Goal: Information Seeking & Learning: Learn about a topic

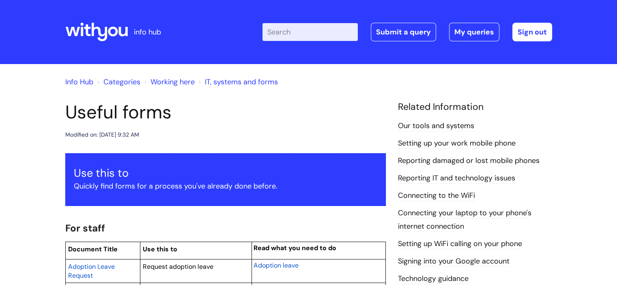
click at [333, 28] on input "Enter your search term here..." at bounding box center [309, 32] width 95 height 18
type input "sickn"
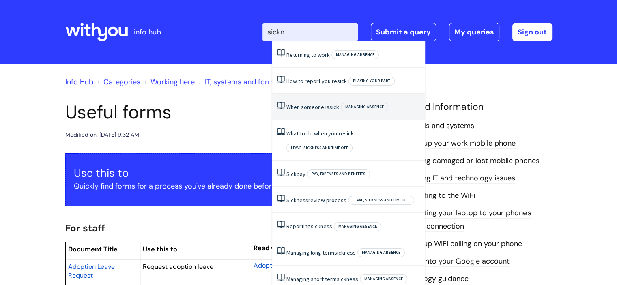
click at [321, 110] on link "When someone is sick" at bounding box center [312, 106] width 53 height 7
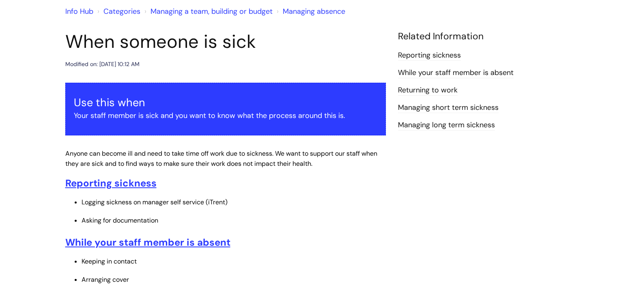
scroll to position [113, 0]
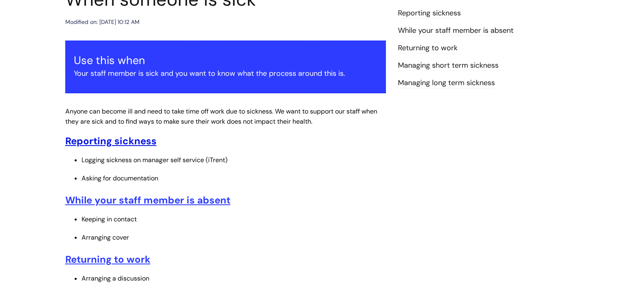
click at [117, 142] on u "Reporting sickness" at bounding box center [110, 141] width 91 height 13
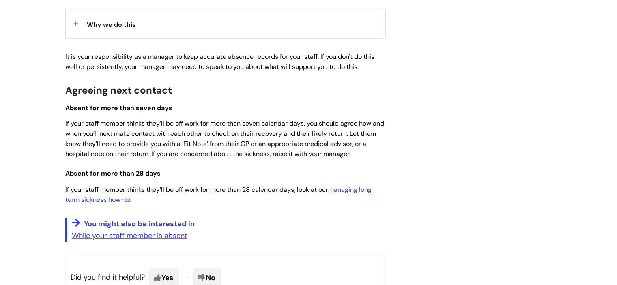
scroll to position [583, 0]
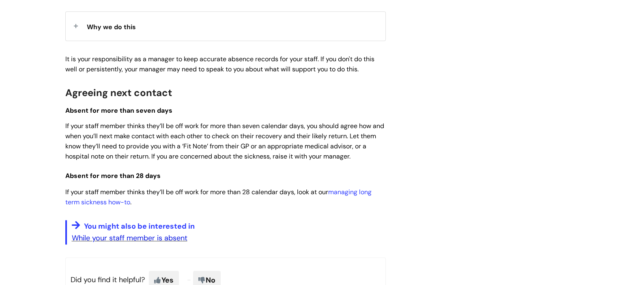
click at [154, 241] on link "While your staff member is absent" at bounding box center [130, 238] width 116 height 10
